Goal: Book appointment/travel/reservation

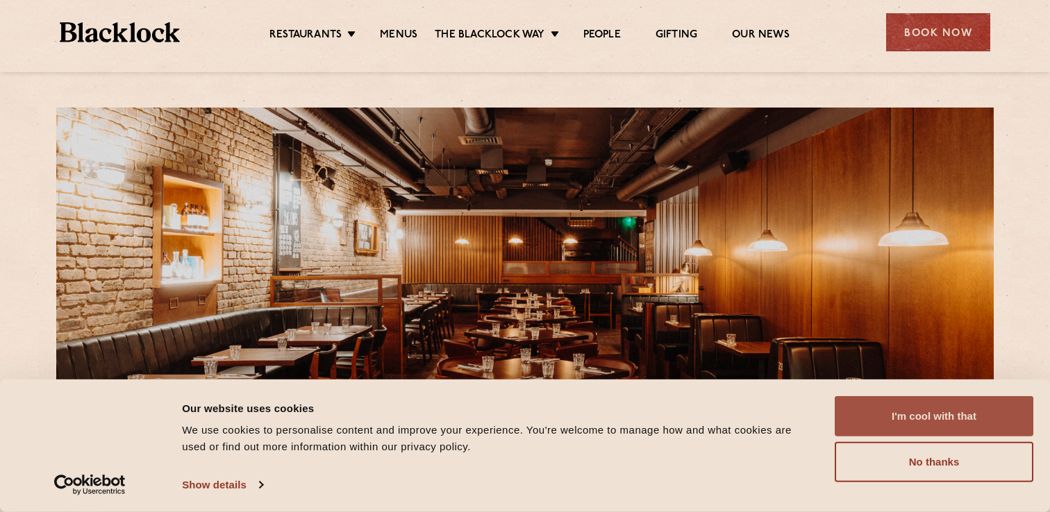
click at [934, 419] on button "I'm cool with that" at bounding box center [934, 417] width 199 height 40
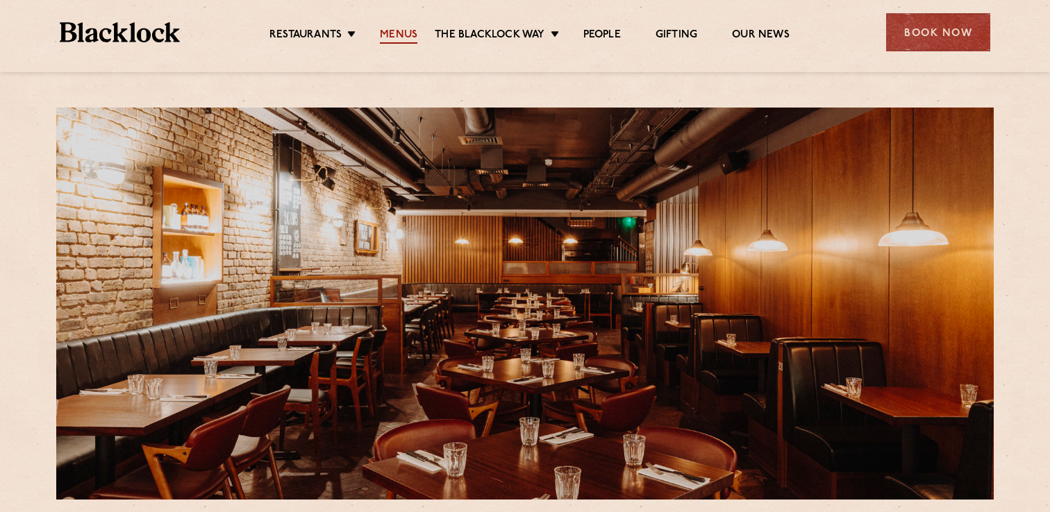
click at [407, 35] on link "Menus" at bounding box center [398, 35] width 37 height 15
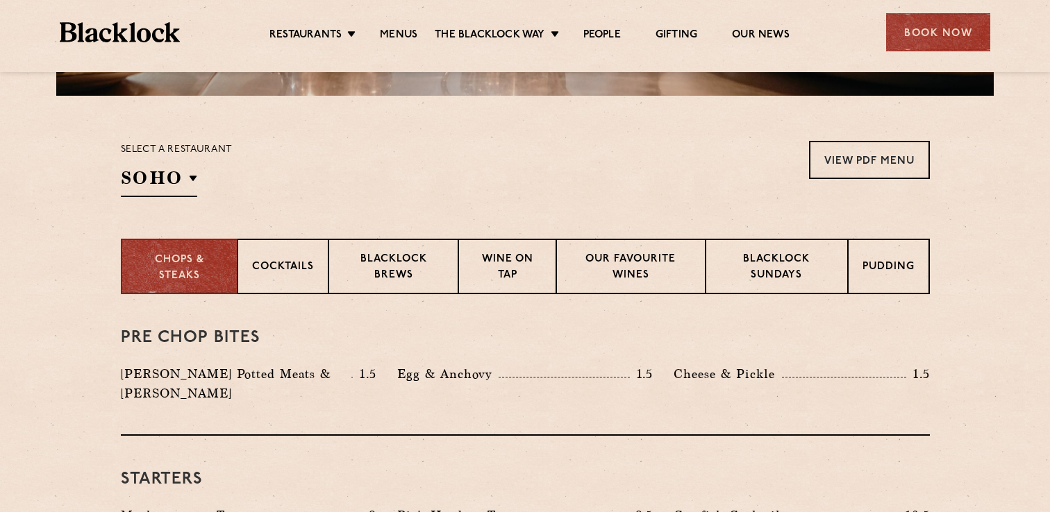
scroll to position [420, 0]
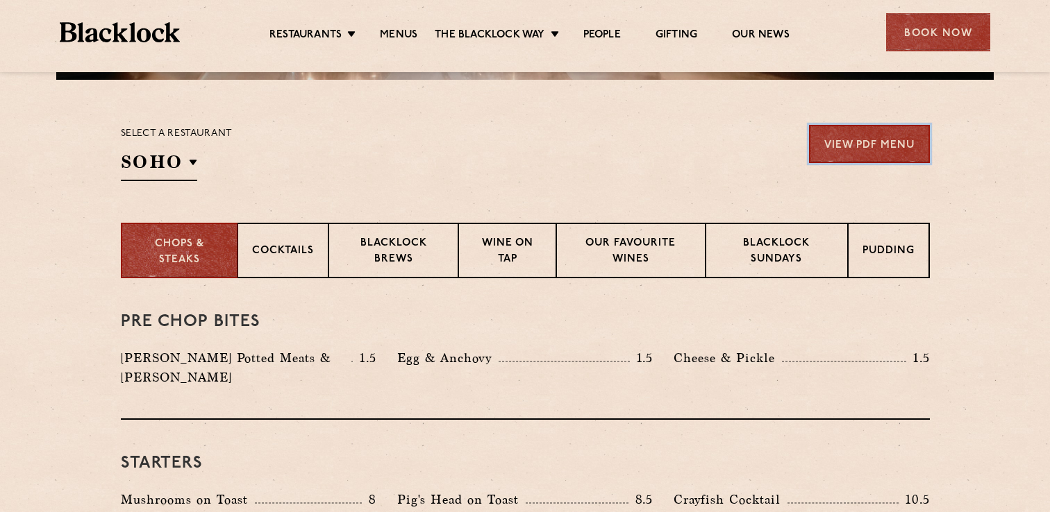
click at [850, 158] on link "View PDF Menu" at bounding box center [869, 144] width 121 height 38
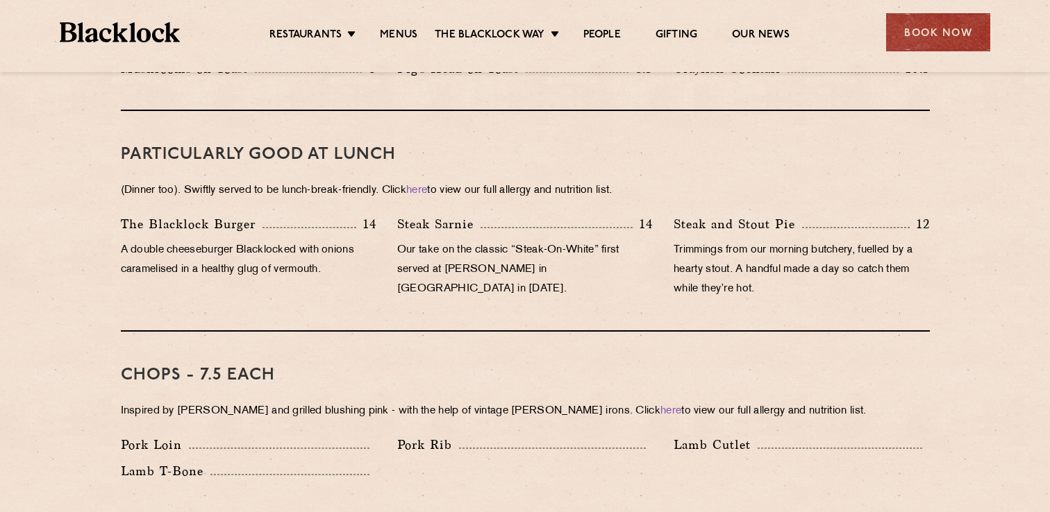
scroll to position [863, 0]
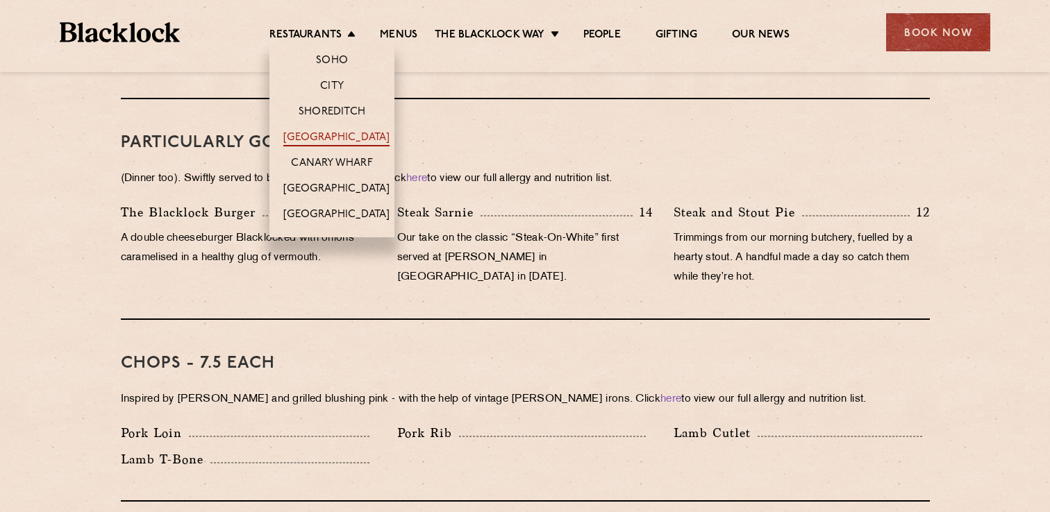
click at [340, 133] on link "[GEOGRAPHIC_DATA]" at bounding box center [336, 138] width 106 height 15
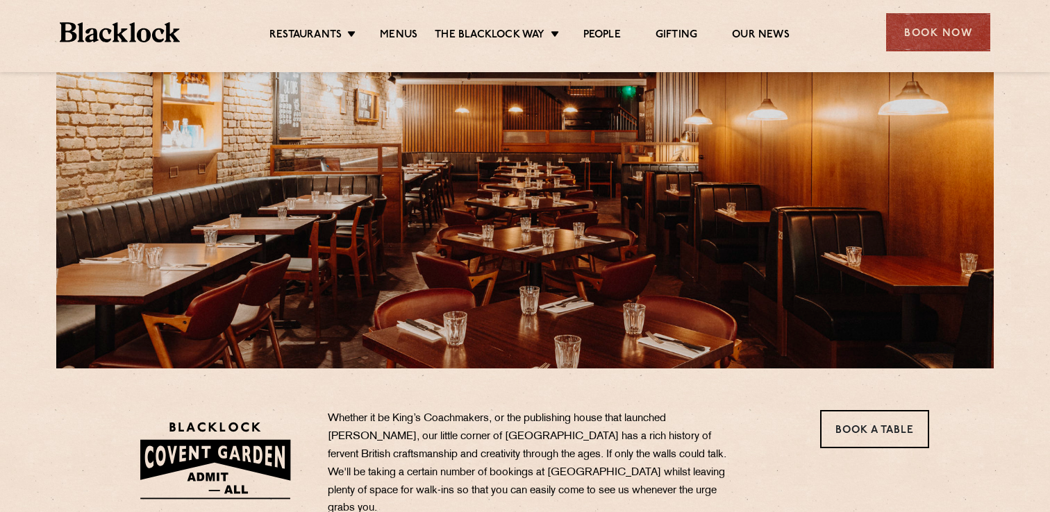
scroll to position [333, 0]
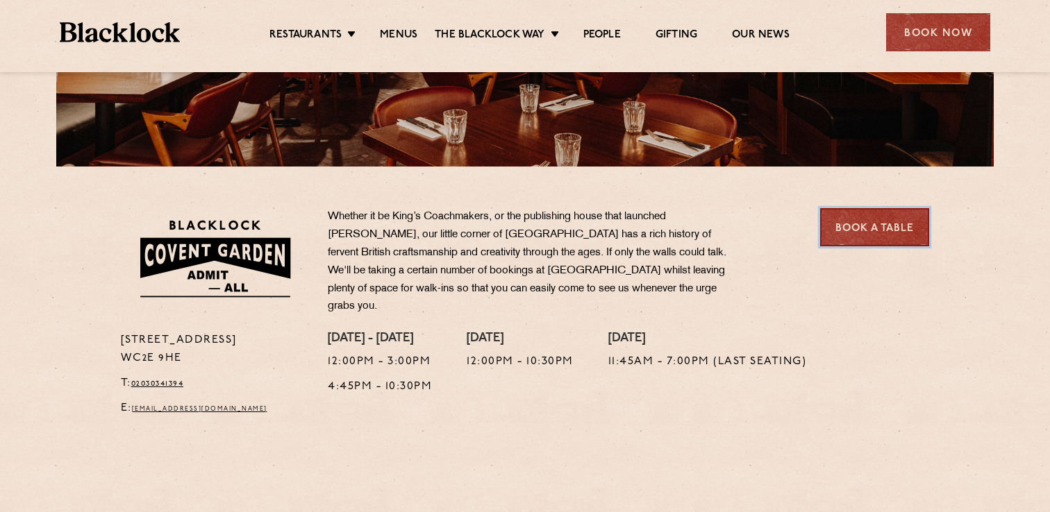
click at [878, 219] on link "Book a Table" at bounding box center [874, 227] width 109 height 38
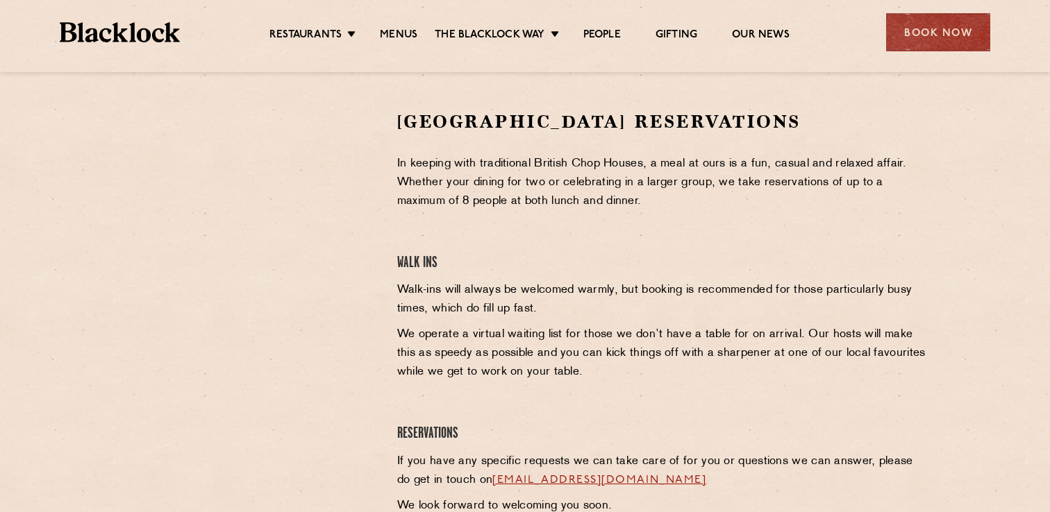
scroll to position [419, 0]
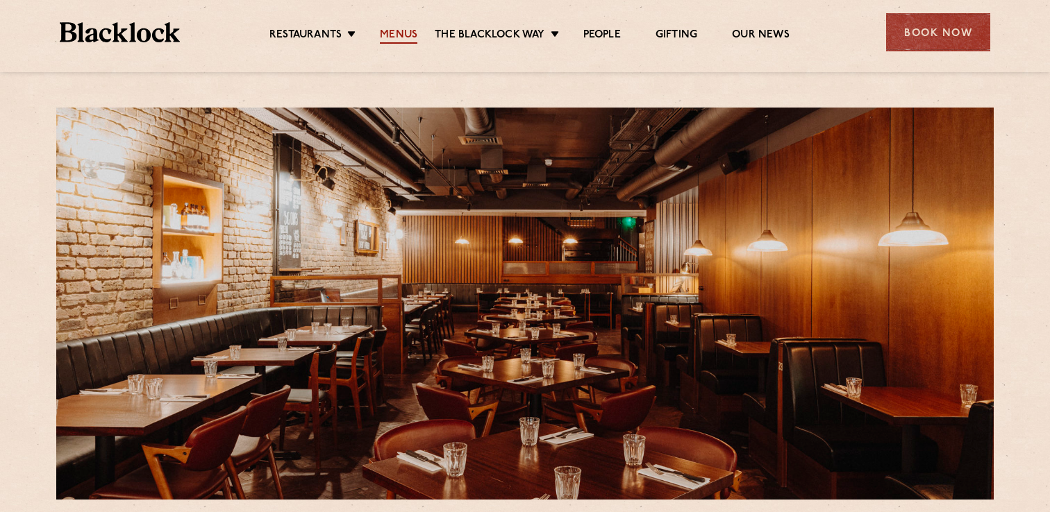
click at [403, 28] on link "Menus" at bounding box center [398, 35] width 37 height 15
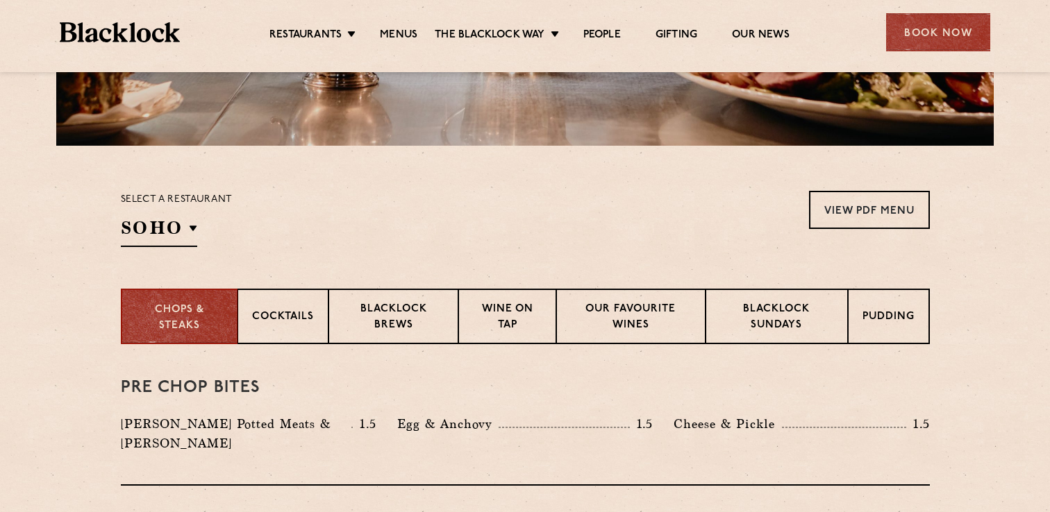
scroll to position [374, 0]
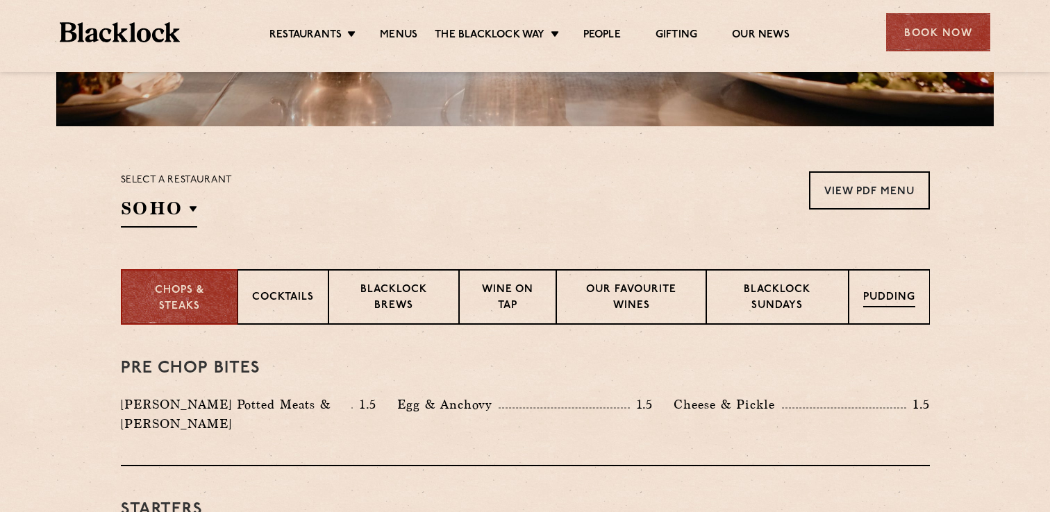
click at [875, 302] on p "Pudding" at bounding box center [889, 298] width 52 height 17
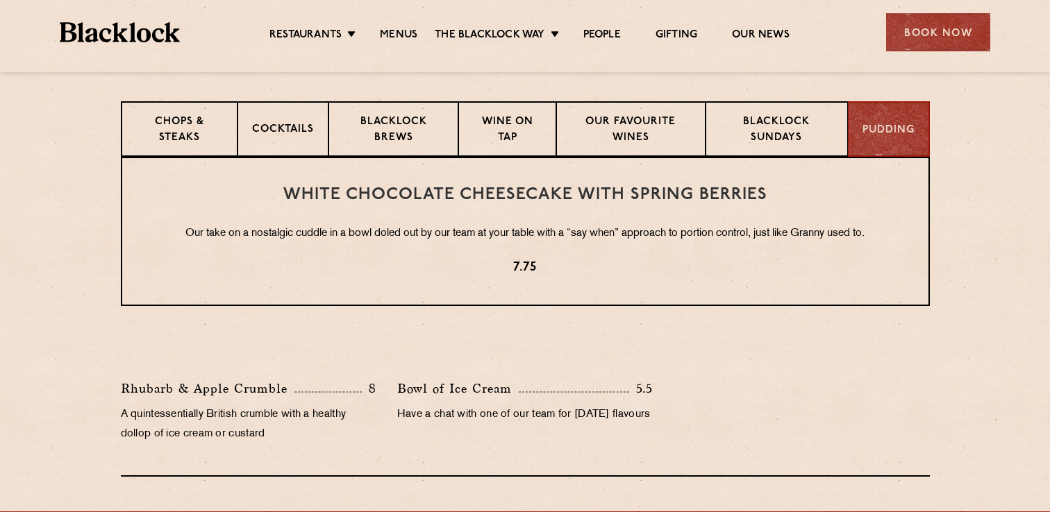
scroll to position [536, 0]
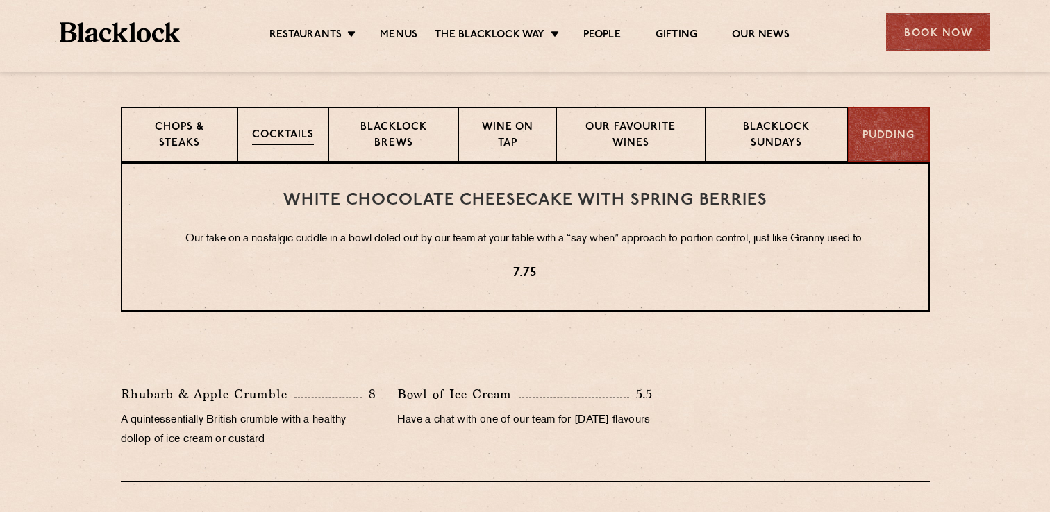
click at [310, 126] on div "Cocktails" at bounding box center [282, 135] width 91 height 56
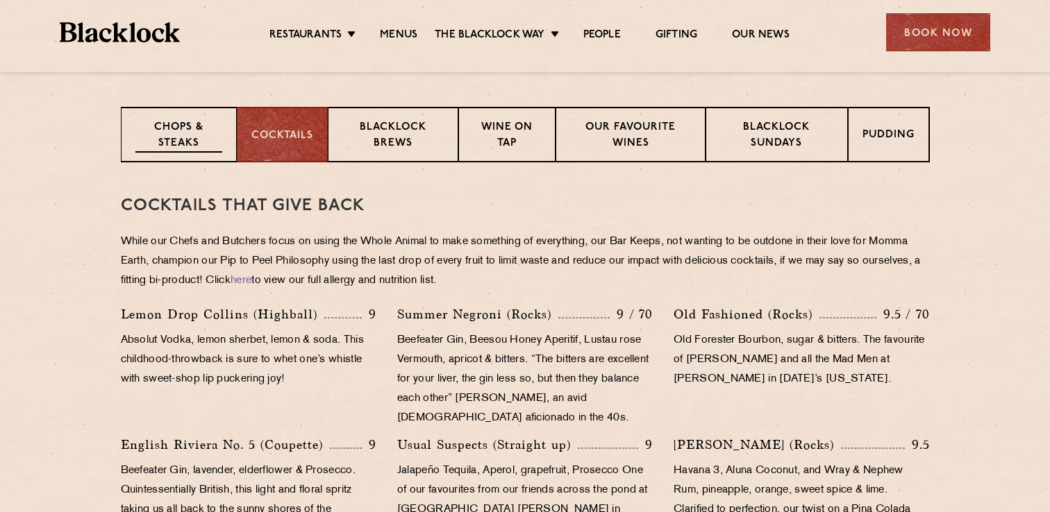
click at [190, 142] on p "Chops & Steaks" at bounding box center [178, 136] width 87 height 33
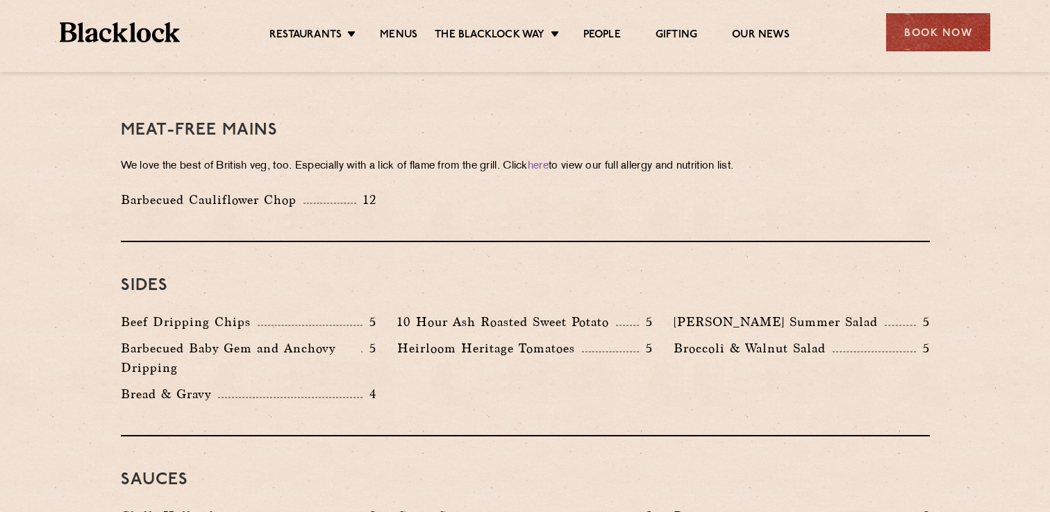
scroll to position [1952, 0]
